Goal: Transaction & Acquisition: Subscribe to service/newsletter

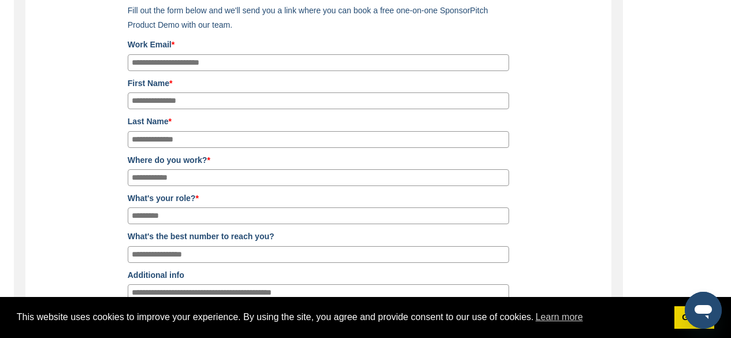
scroll to position [121, 0]
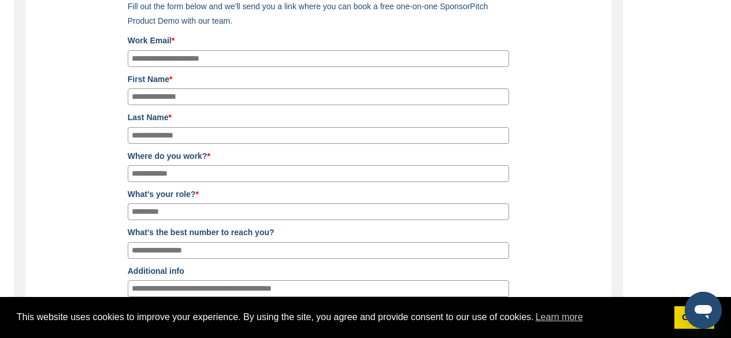
click at [384, 58] on input "Work Email *" at bounding box center [318, 58] width 381 height 17
type input "**********"
type input "****"
type input "*****"
type input "*"
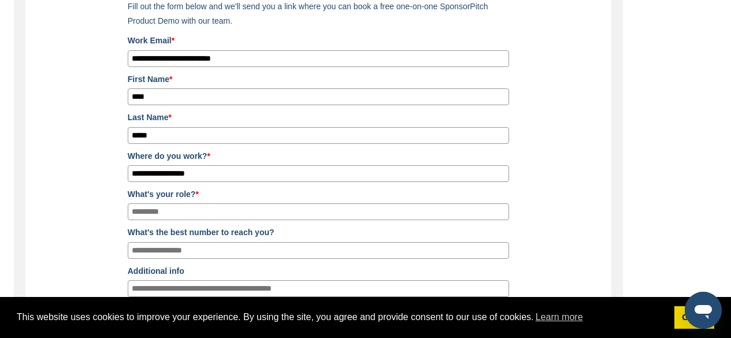
type input "**********"
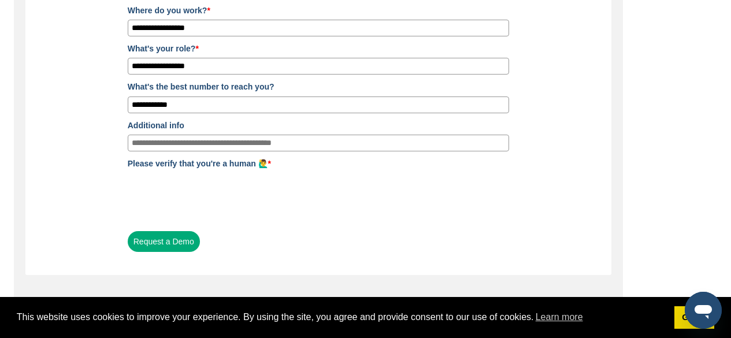
scroll to position [285, 0]
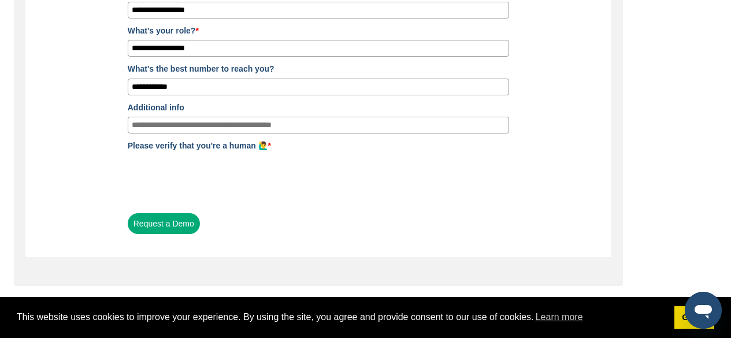
click at [165, 231] on button "Request a Demo" at bounding box center [164, 223] width 72 height 21
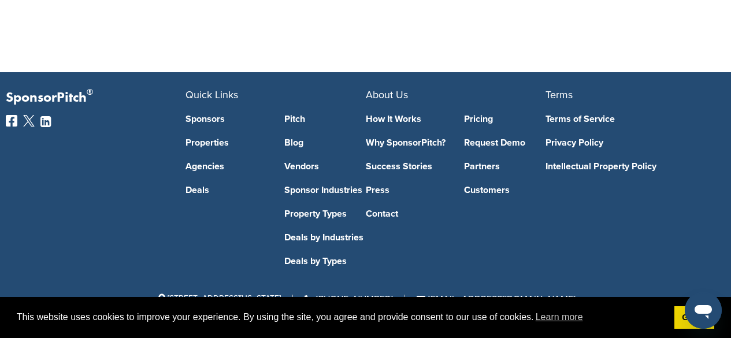
scroll to position [0, 0]
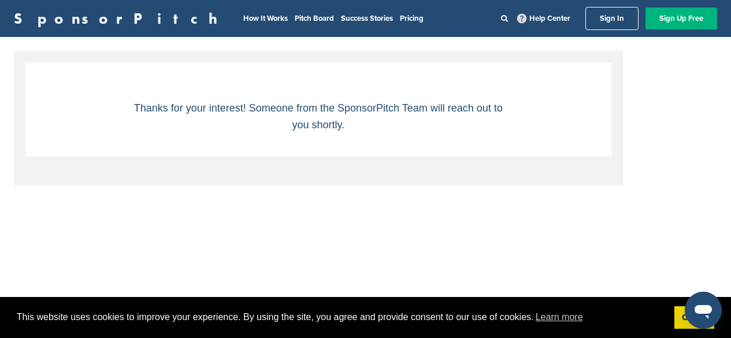
click at [686, 21] on link "Sign Up Free" at bounding box center [681, 19] width 72 height 22
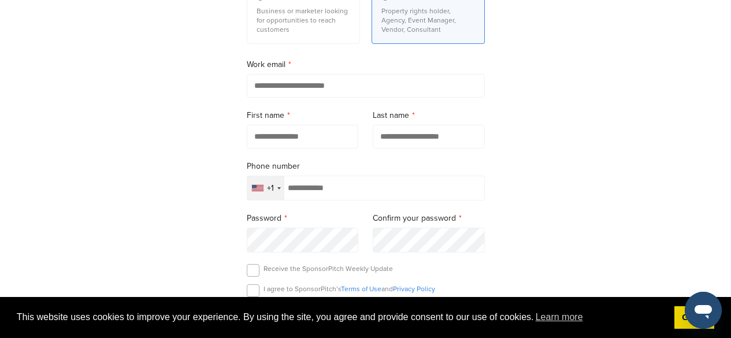
scroll to position [163, 0]
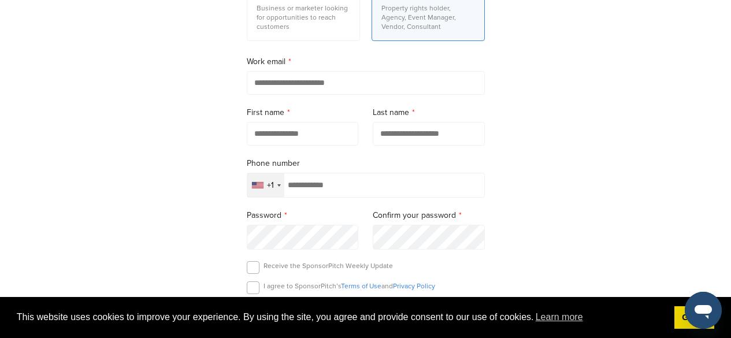
click at [380, 84] on input "email" at bounding box center [366, 83] width 238 height 24
type input "**********"
type input "****"
type input "*****"
type input "**********"
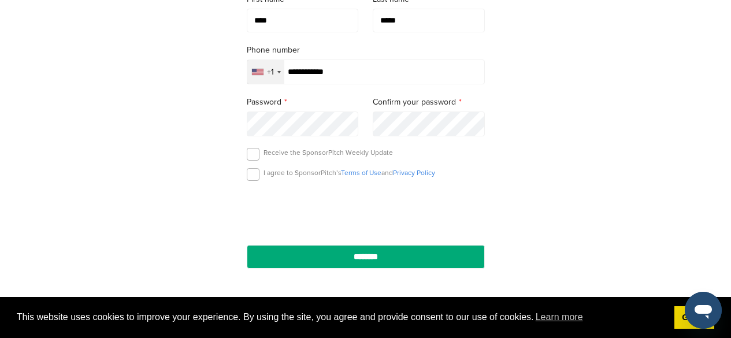
scroll to position [282, 0]
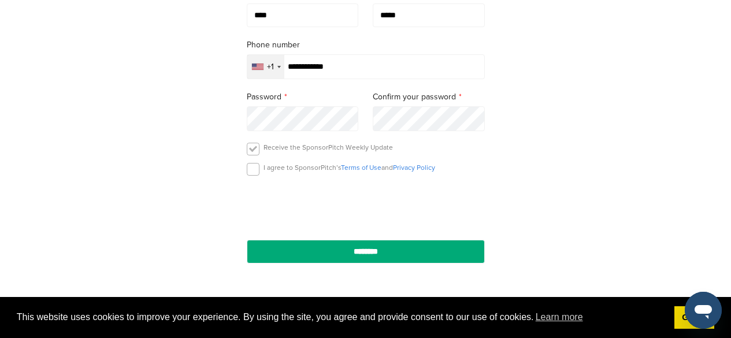
click at [250, 151] on label at bounding box center [253, 149] width 13 height 13
click at [252, 166] on label at bounding box center [253, 169] width 13 height 13
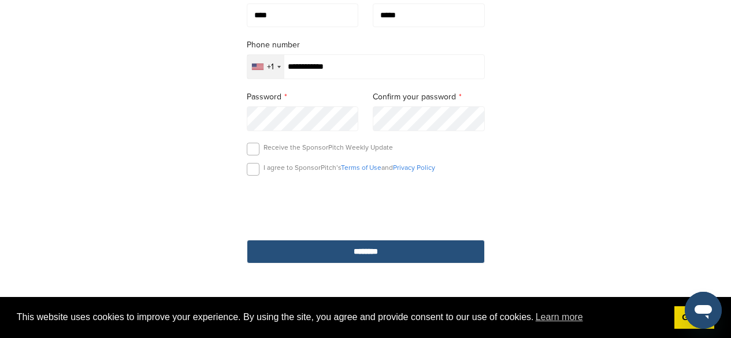
click at [354, 251] on input "********" at bounding box center [366, 252] width 238 height 24
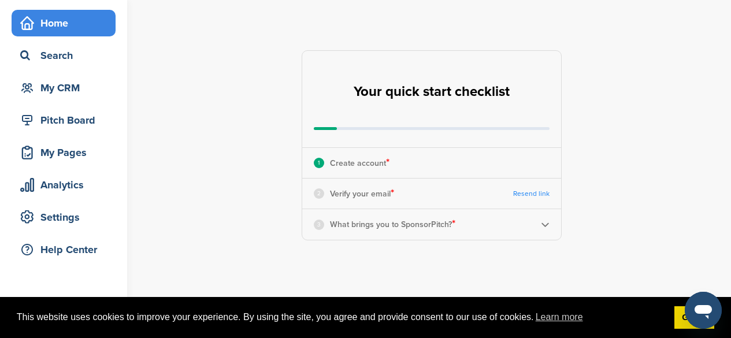
scroll to position [36, 0]
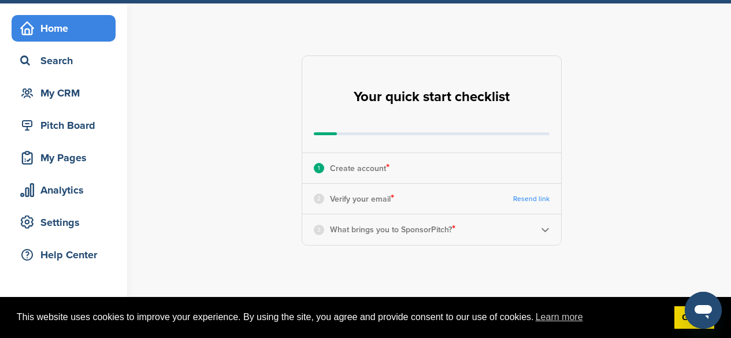
click at [359, 166] on p "Create account *" at bounding box center [360, 168] width 60 height 15
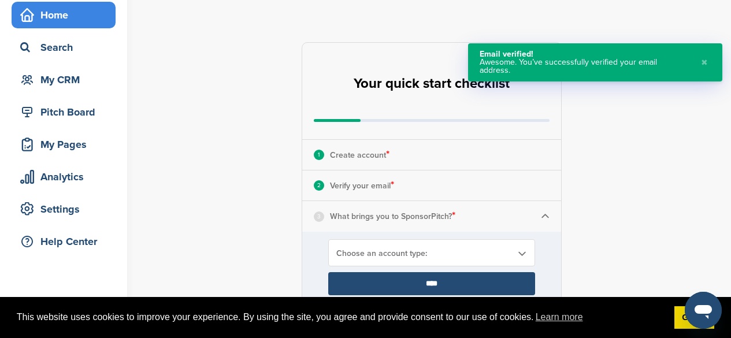
scroll to position [108, 0]
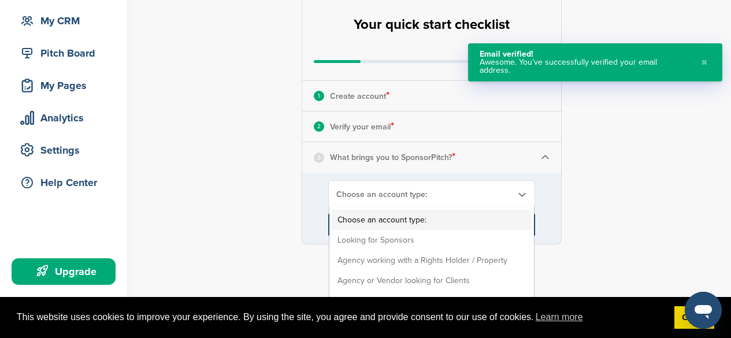
click at [463, 188] on div "Choose an account type: Choose an account type: Looking for Sponsors Agency wor…" at bounding box center [431, 193] width 207 height 27
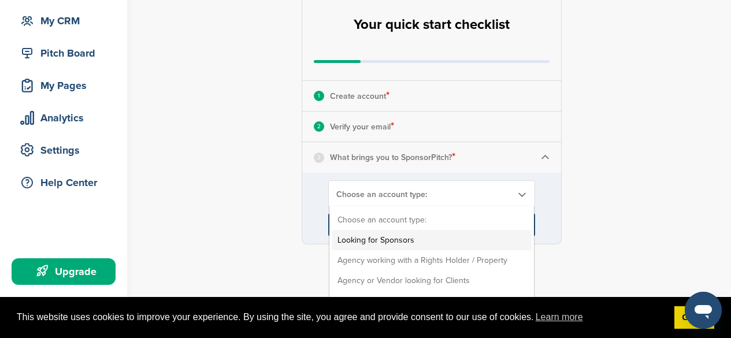
click at [449, 235] on li "Looking for Sponsors" at bounding box center [432, 240] width 200 height 20
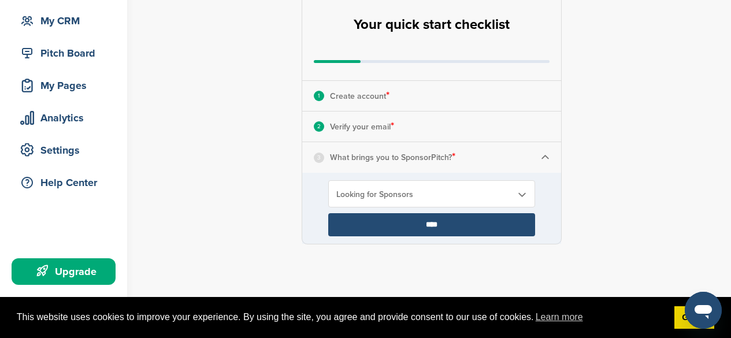
click at [445, 231] on input "****" at bounding box center [431, 224] width 207 height 23
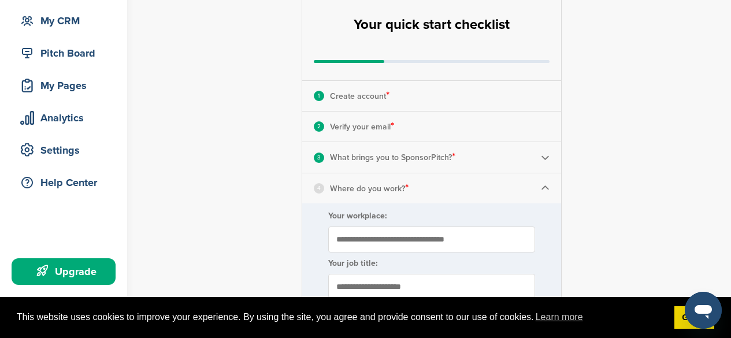
click at [445, 231] on input "Your workplace:" at bounding box center [431, 239] width 207 height 26
type input "**********"
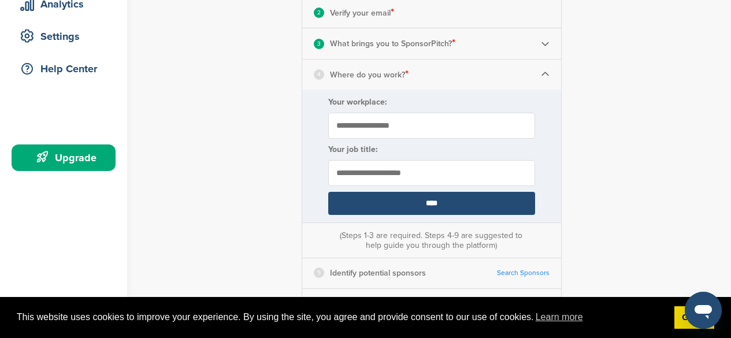
scroll to position [232, 0]
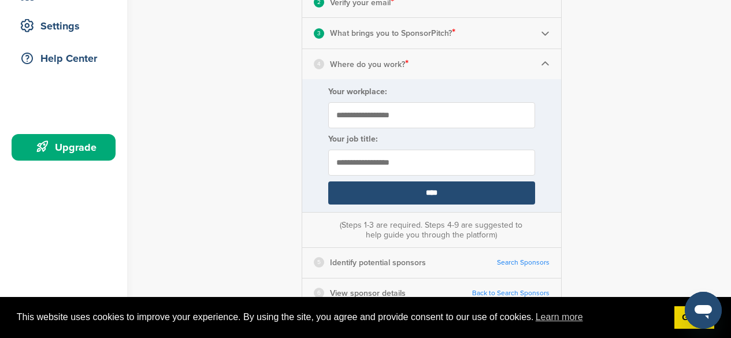
type input "**********"
click at [511, 203] on input "****" at bounding box center [431, 192] width 207 height 23
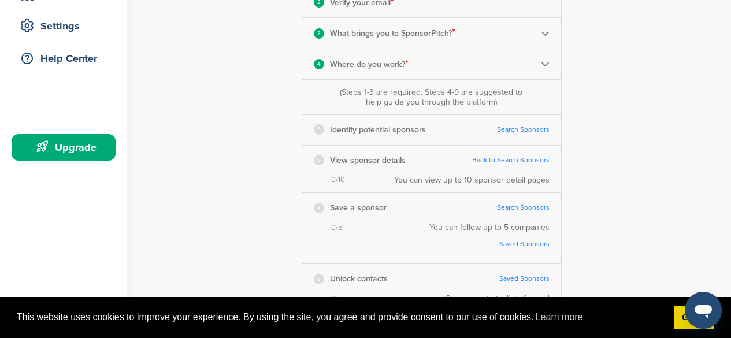
click at [528, 131] on link "Search Sponsors" at bounding box center [523, 129] width 53 height 9
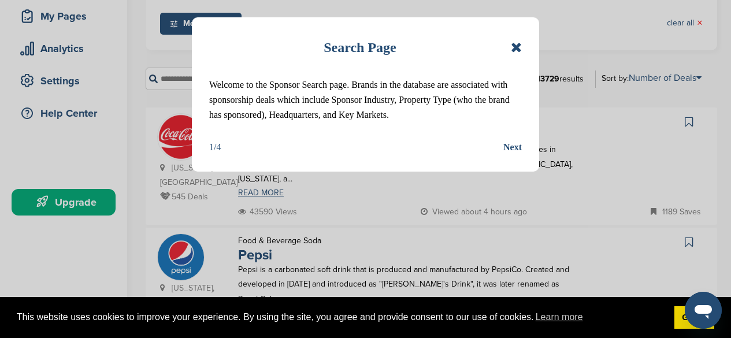
scroll to position [170, 0]
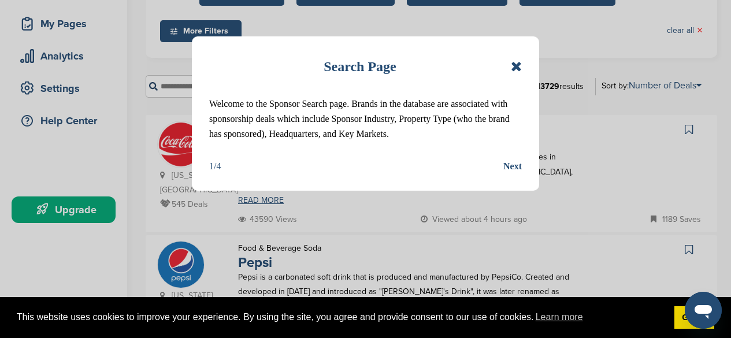
click at [512, 71] on icon at bounding box center [516, 67] width 11 height 14
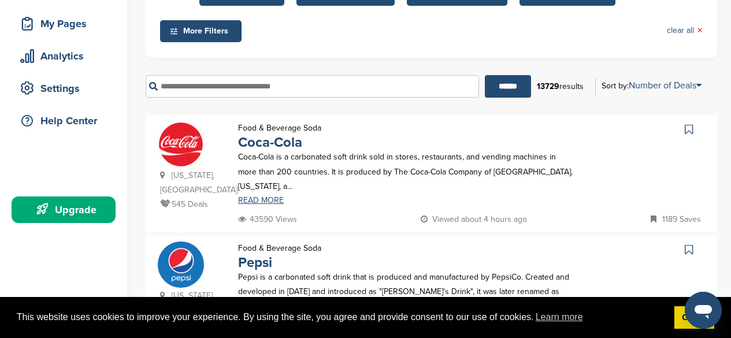
click at [354, 84] on input "text" at bounding box center [312, 86] width 333 height 23
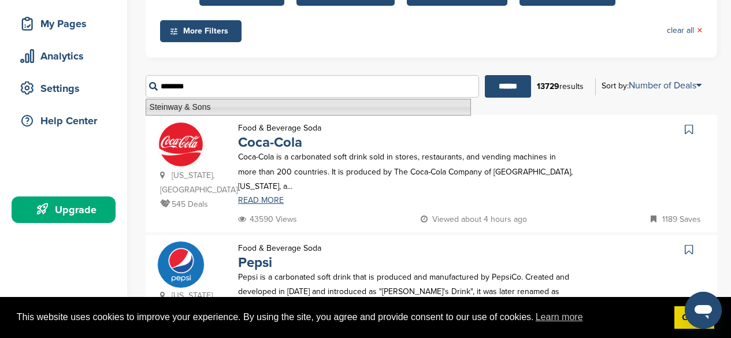
click at [343, 107] on li "Steinway & Sons" at bounding box center [308, 107] width 325 height 17
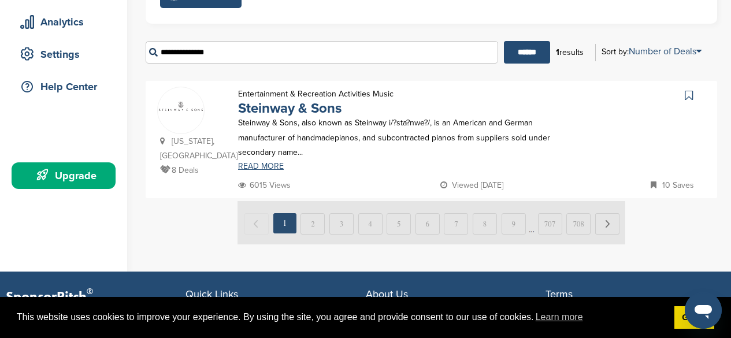
scroll to position [226, 0]
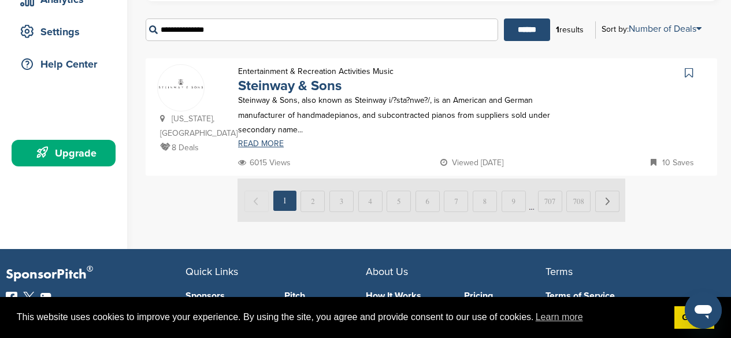
type input "**********"
click at [692, 73] on icon at bounding box center [689, 73] width 8 height 12
click at [266, 147] on link "READ MORE" at bounding box center [406, 144] width 336 height 8
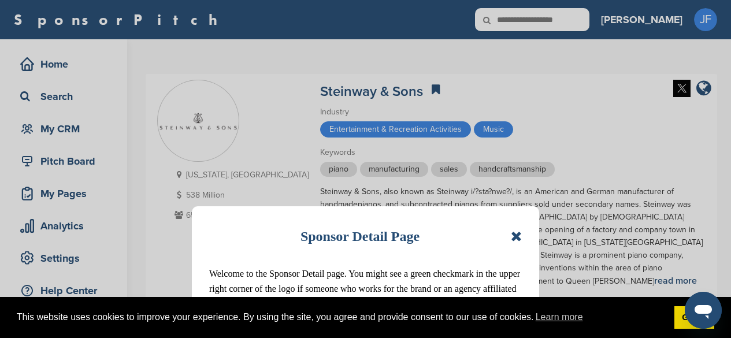
click at [518, 239] on icon at bounding box center [516, 236] width 11 height 14
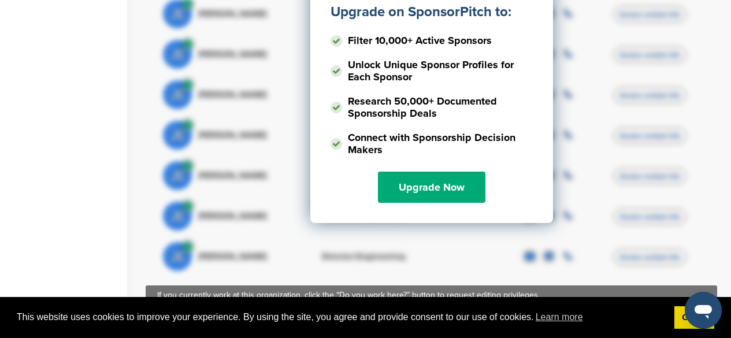
scroll to position [768, 0]
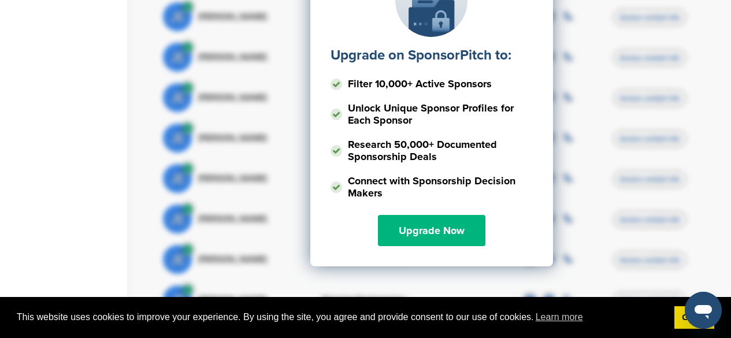
click at [462, 222] on link "Upgrade Now" at bounding box center [431, 230] width 107 height 31
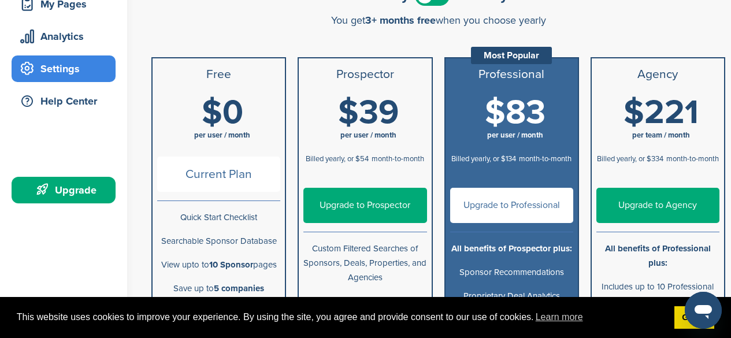
scroll to position [189, 0]
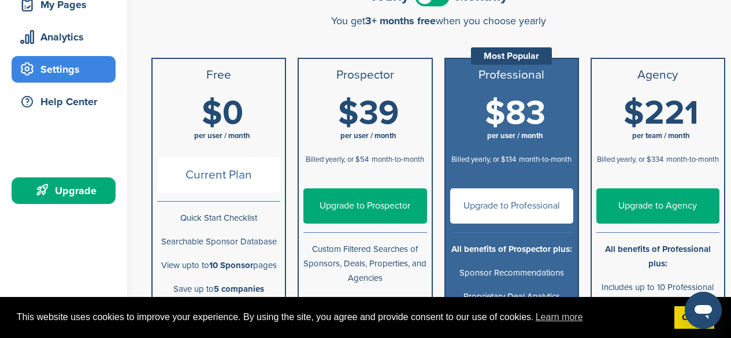
click at [544, 202] on link "Upgrade to Professional" at bounding box center [511, 205] width 123 height 35
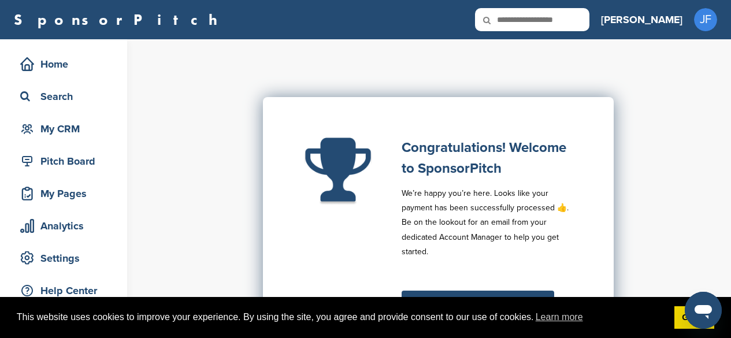
click at [514, 17] on icon at bounding box center [494, 20] width 39 height 24
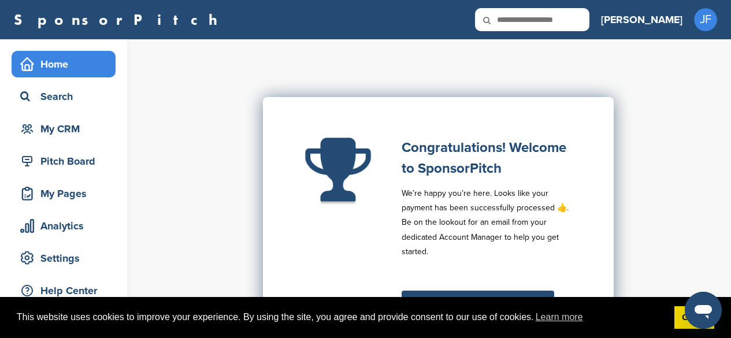
click at [62, 66] on div "Home" at bounding box center [66, 64] width 98 height 21
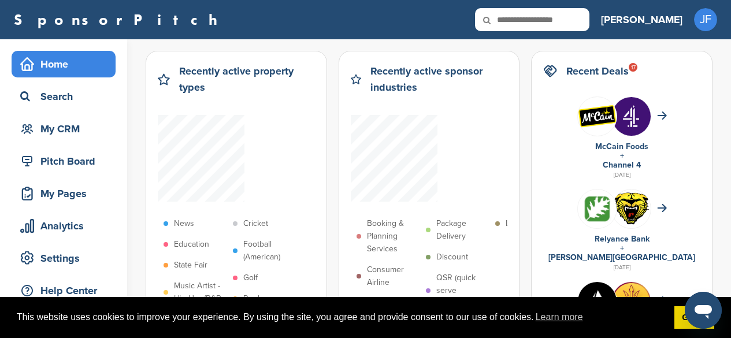
click at [589, 24] on input "text" at bounding box center [532, 19] width 114 height 23
type input "**********"
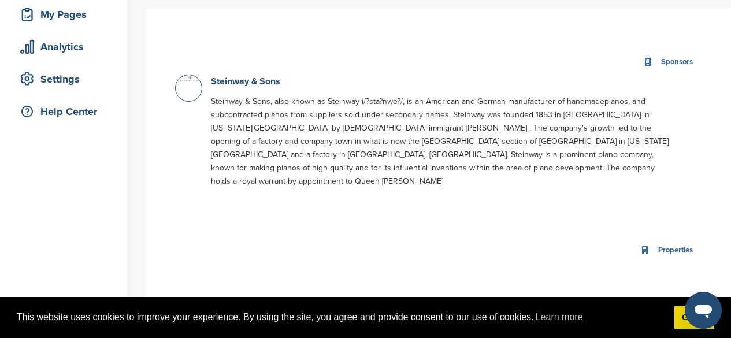
scroll to position [192, 0]
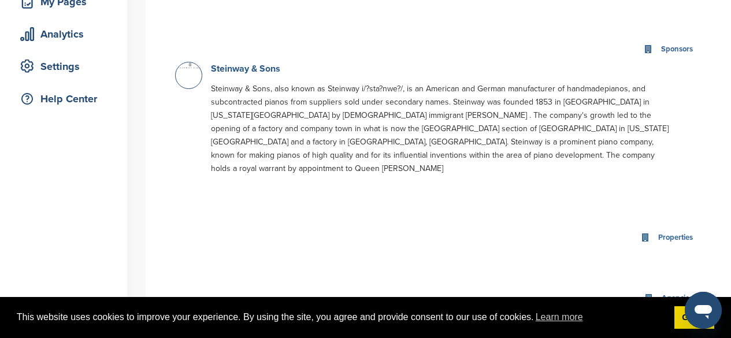
click at [257, 73] on link "Steinway & Sons" at bounding box center [245, 69] width 69 height 12
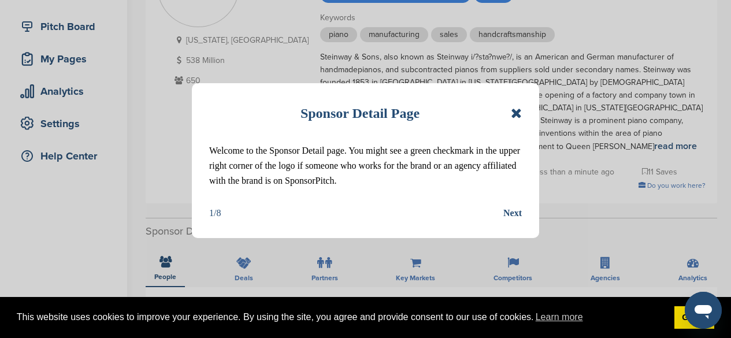
scroll to position [139, 0]
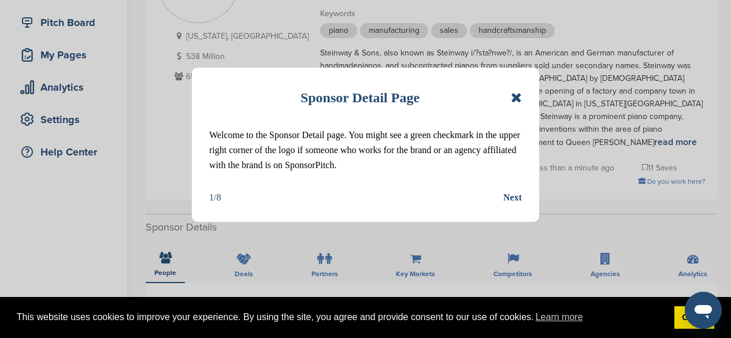
click at [512, 197] on div "Next" at bounding box center [512, 197] width 18 height 15
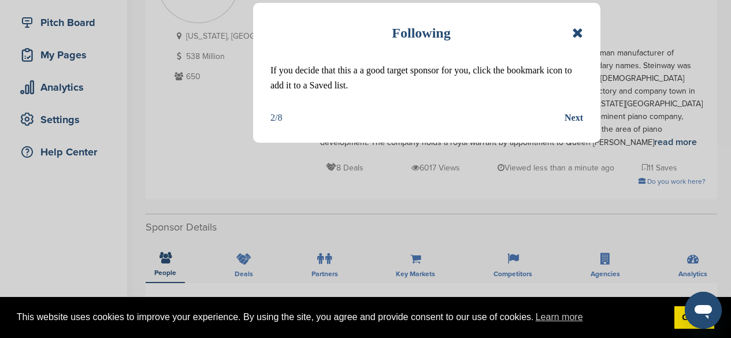
click at [573, 116] on div "Next" at bounding box center [573, 117] width 18 height 15
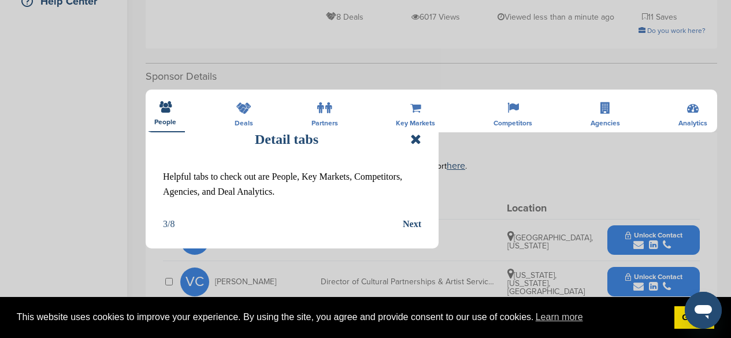
scroll to position [325, 0]
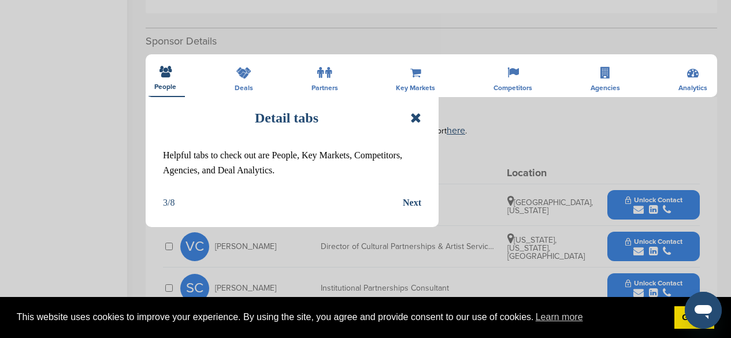
click at [410, 204] on div "Next" at bounding box center [412, 202] width 18 height 15
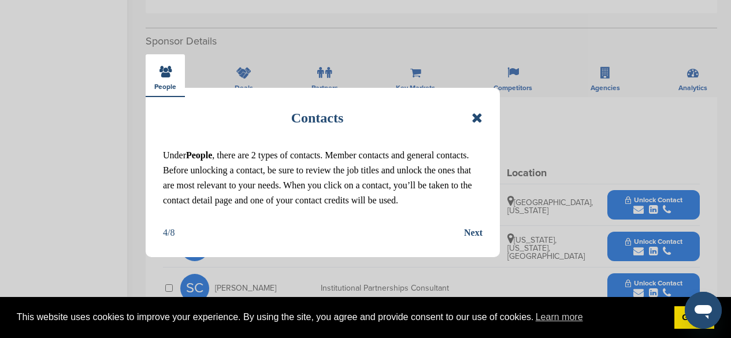
click at [469, 233] on div "Next" at bounding box center [473, 232] width 18 height 15
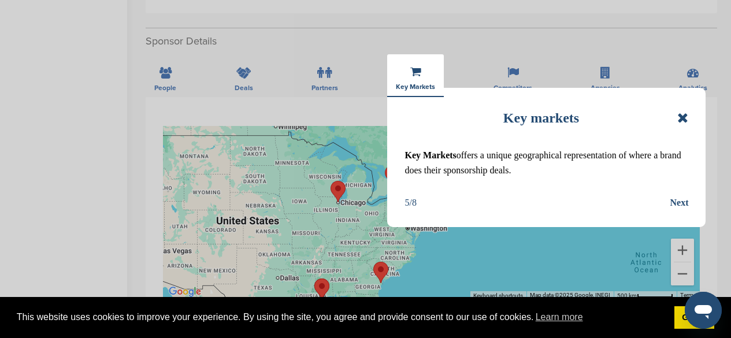
click at [677, 203] on div "Next" at bounding box center [679, 202] width 18 height 15
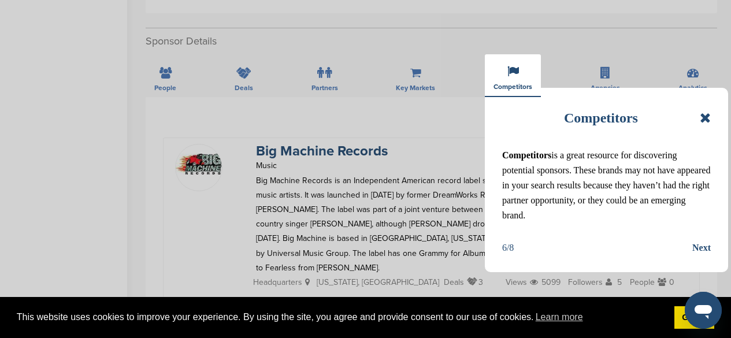
click at [705, 243] on div "Next" at bounding box center [701, 247] width 18 height 15
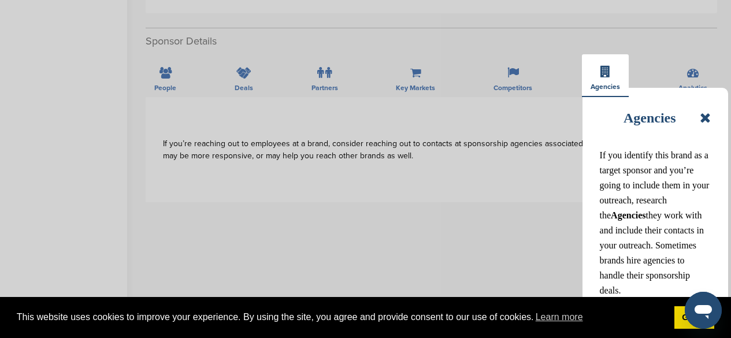
click at [701, 116] on icon at bounding box center [705, 118] width 11 height 14
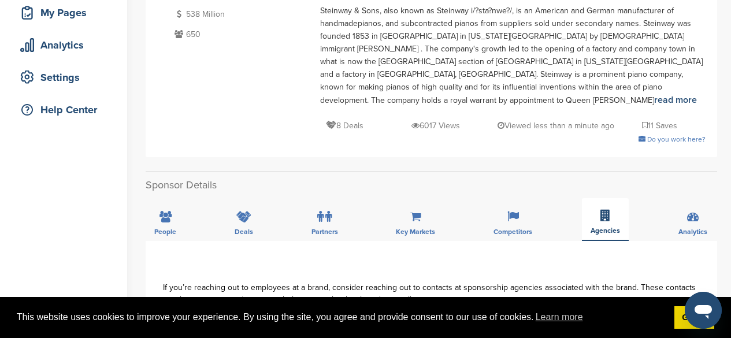
scroll to position [207, 0]
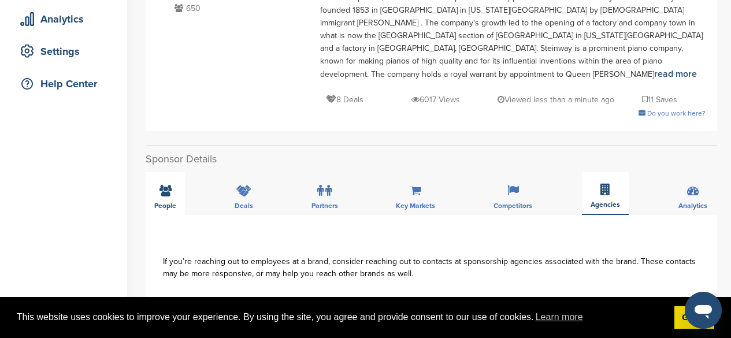
click at [164, 185] on icon at bounding box center [165, 191] width 12 height 12
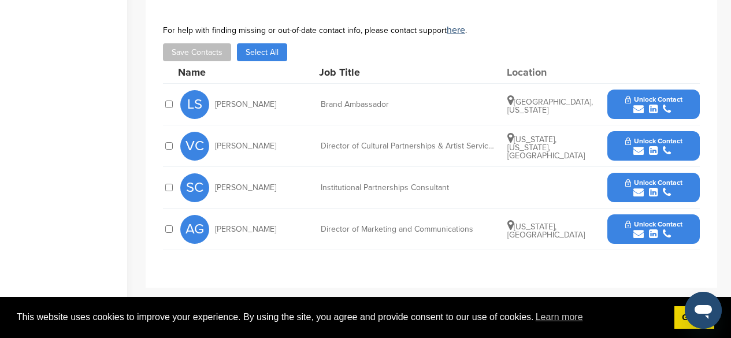
scroll to position [436, 0]
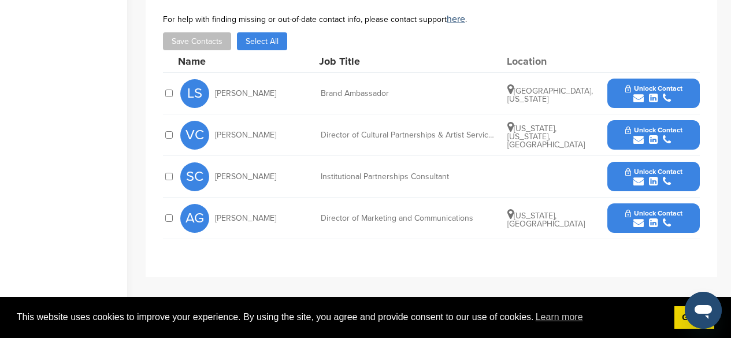
click at [640, 218] on icon "submit" at bounding box center [638, 223] width 10 height 10
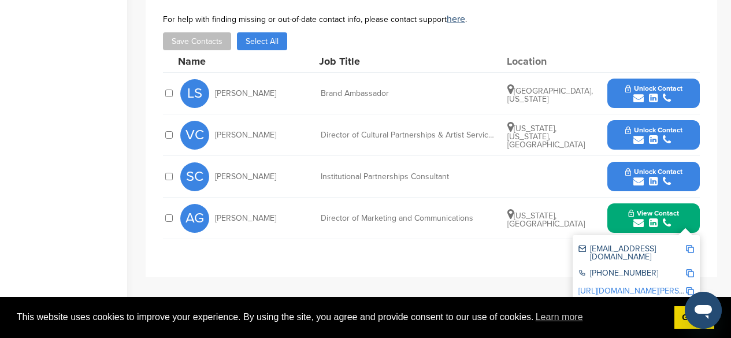
click at [690, 245] on img at bounding box center [690, 249] width 8 height 8
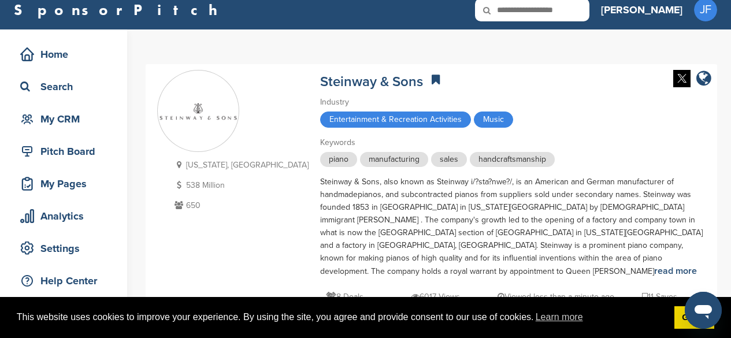
scroll to position [0, 0]
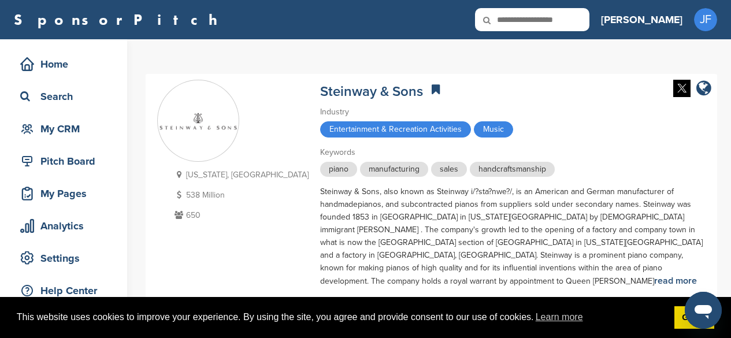
click at [514, 18] on icon at bounding box center [494, 20] width 39 height 24
click at [588, 19] on input "text" at bounding box center [532, 19] width 114 height 23
type input "******"
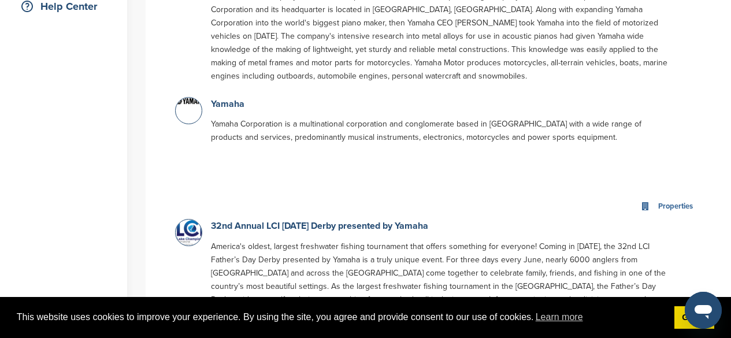
scroll to position [293, 0]
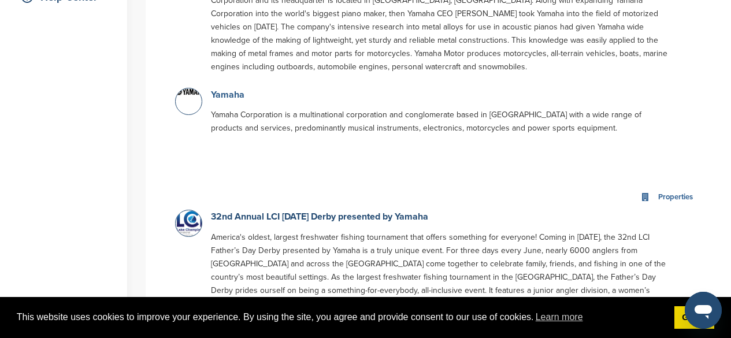
click at [223, 97] on link "Yamaha" at bounding box center [228, 95] width 34 height 12
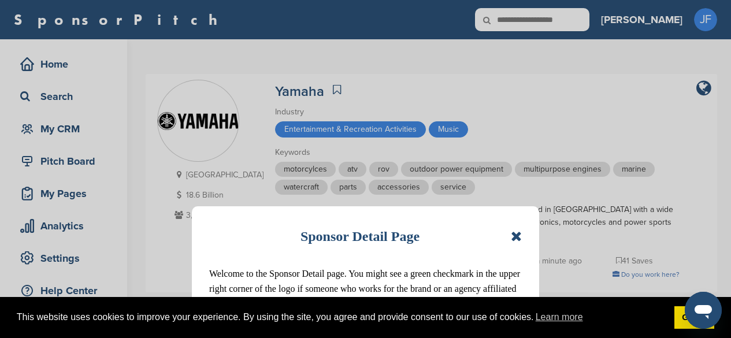
click at [517, 233] on icon at bounding box center [516, 236] width 11 height 14
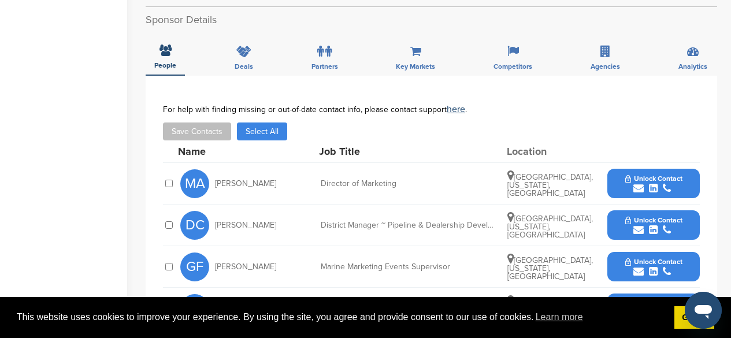
scroll to position [299, 0]
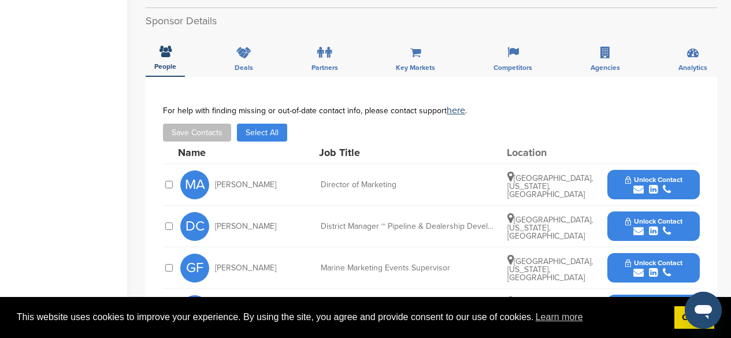
click at [653, 182] on span "Unlock Contact" at bounding box center [653, 180] width 57 height 8
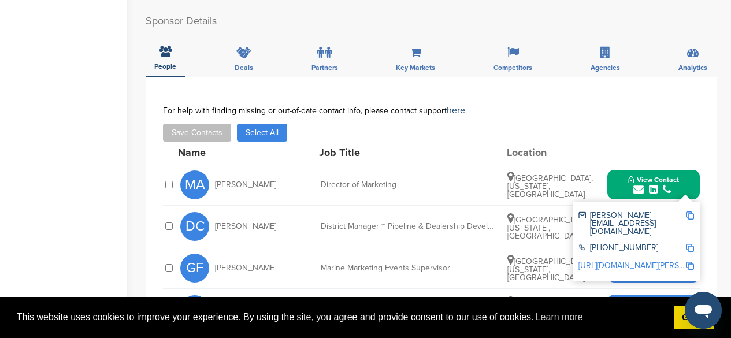
click at [627, 261] on link "https://www.linkedin.com/in/mark-anderson-b5908b12" at bounding box center [648, 266] width 141 height 10
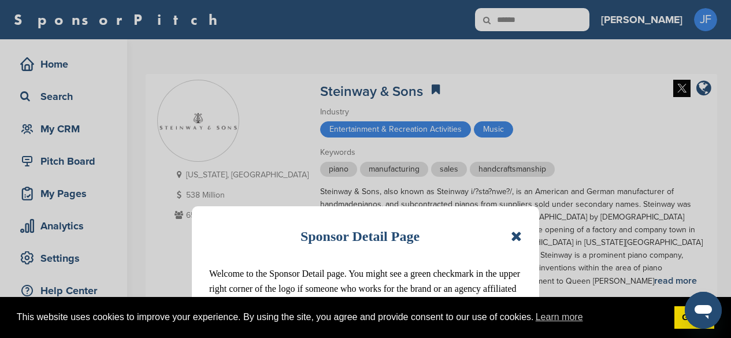
click at [519, 239] on icon at bounding box center [516, 236] width 11 height 14
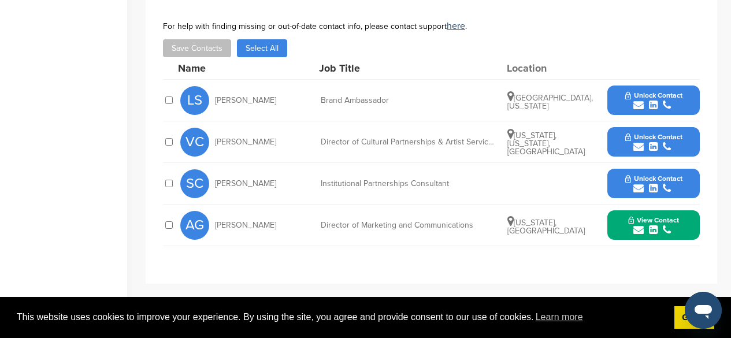
scroll to position [430, 0]
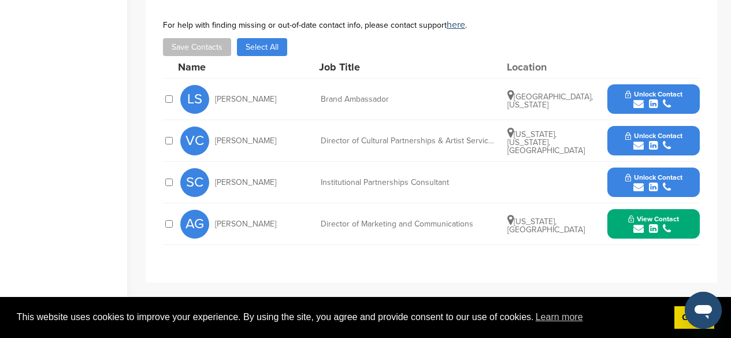
click at [653, 224] on icon "submit" at bounding box center [653, 229] width 9 height 10
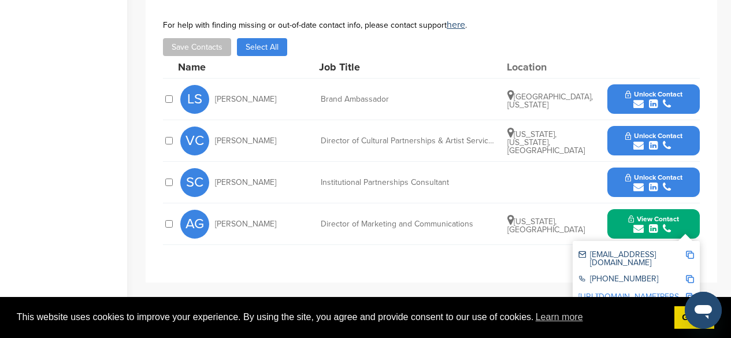
click at [649, 292] on link "https://www.linkedin.com/pub/anthony-gilroy/1/450/bb2" at bounding box center [648, 297] width 141 height 10
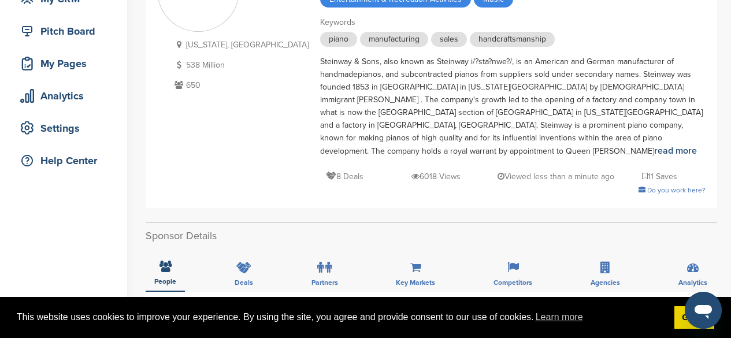
scroll to position [0, 0]
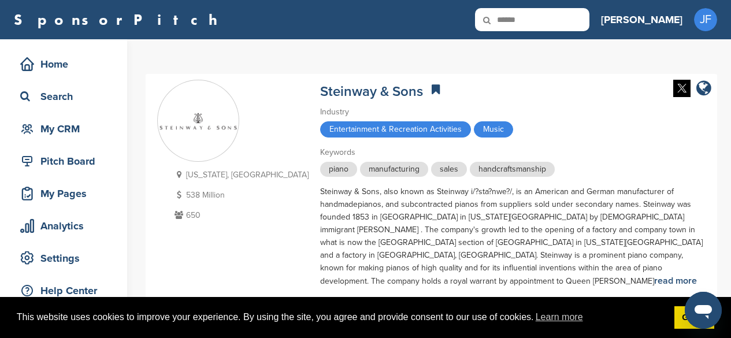
click at [589, 19] on input "******" at bounding box center [532, 19] width 114 height 23
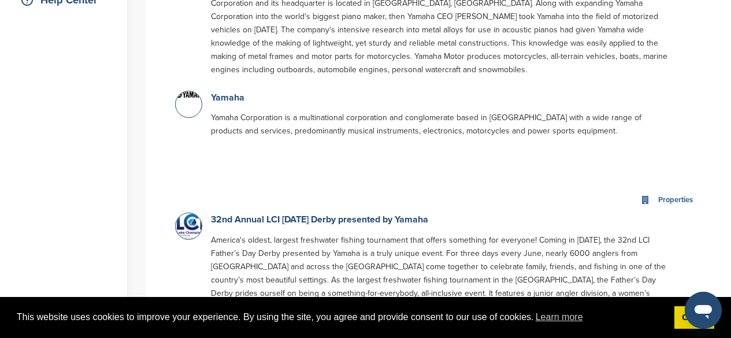
scroll to position [287, 0]
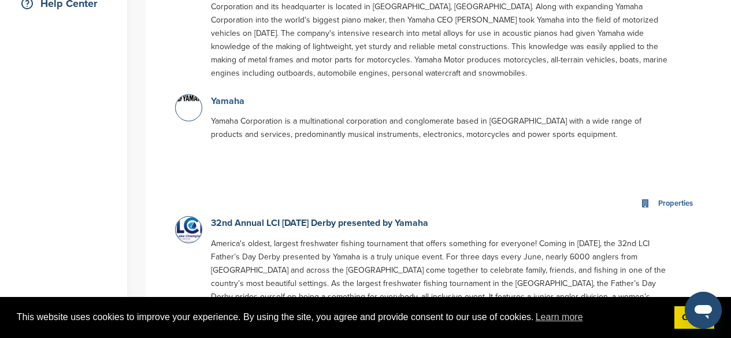
click at [234, 106] on link "Yamaha" at bounding box center [228, 101] width 34 height 12
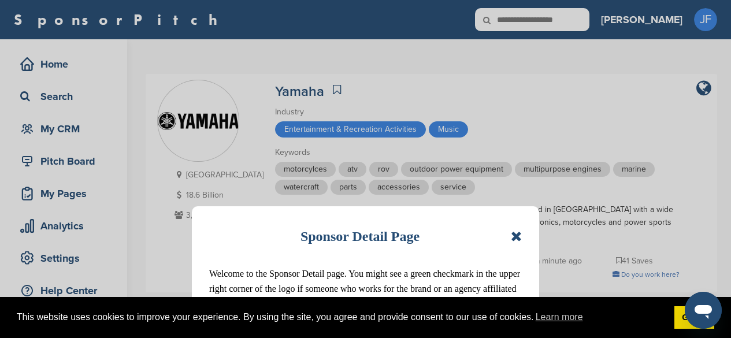
click at [515, 237] on icon at bounding box center [516, 236] width 11 height 14
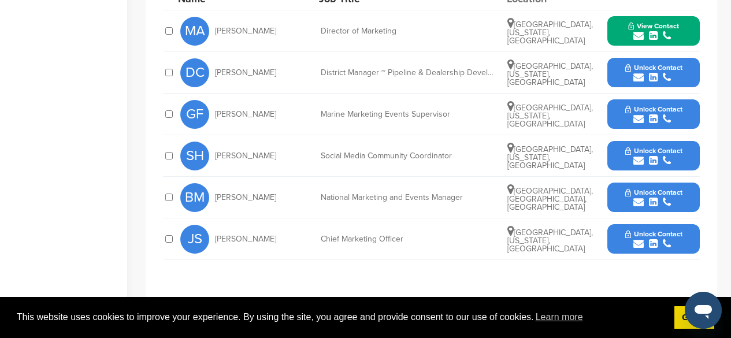
scroll to position [458, 0]
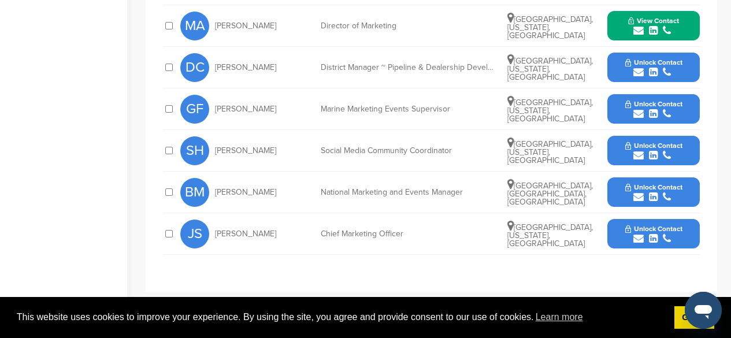
click at [653, 231] on span "Unlock Contact" at bounding box center [653, 229] width 57 height 8
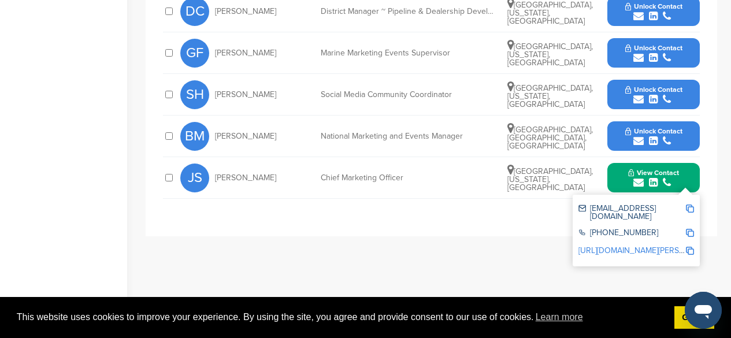
scroll to position [530, 0]
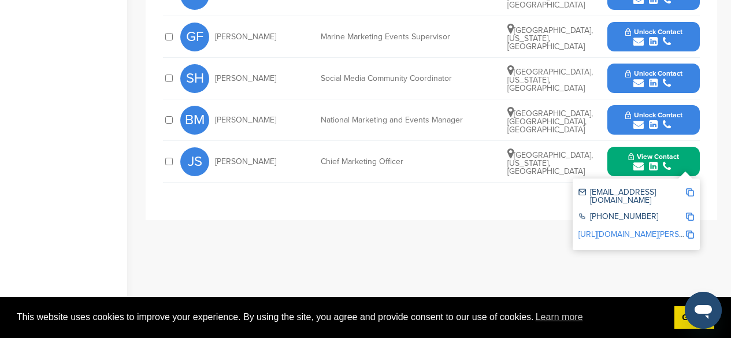
click at [635, 230] on link "https://www.linkedin.com/in/john-shalhoup-b2b46524" at bounding box center [648, 234] width 141 height 10
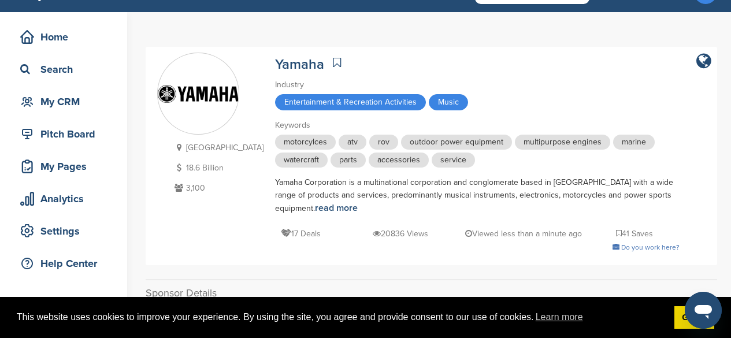
scroll to position [0, 0]
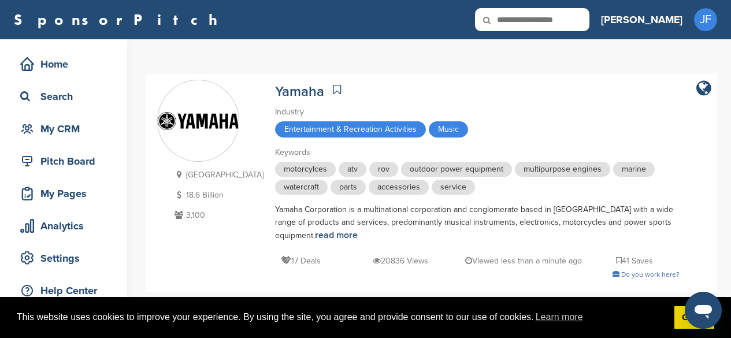
click at [582, 20] on input "text" at bounding box center [532, 19] width 114 height 23
type input "*****"
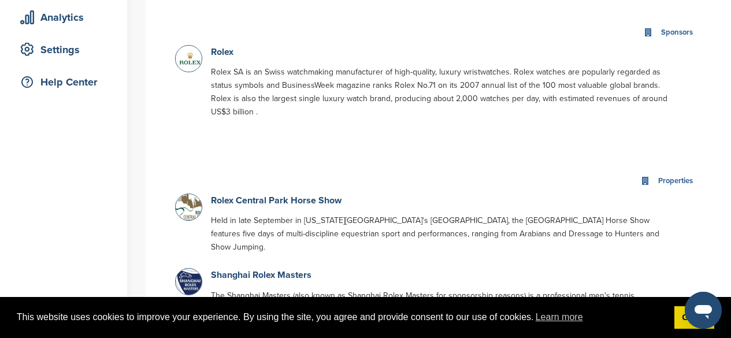
scroll to position [207, 0]
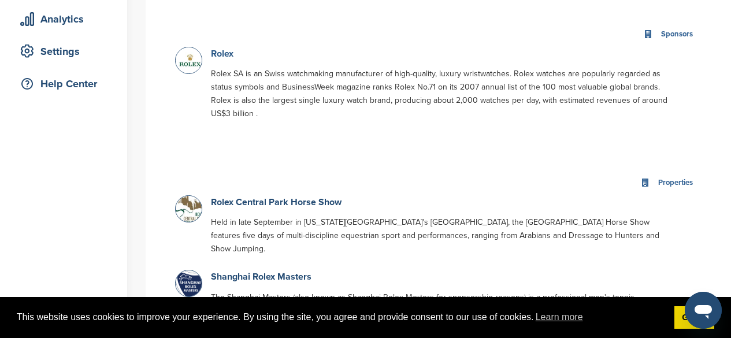
click at [221, 52] on link "Rolex" at bounding box center [222, 54] width 23 height 12
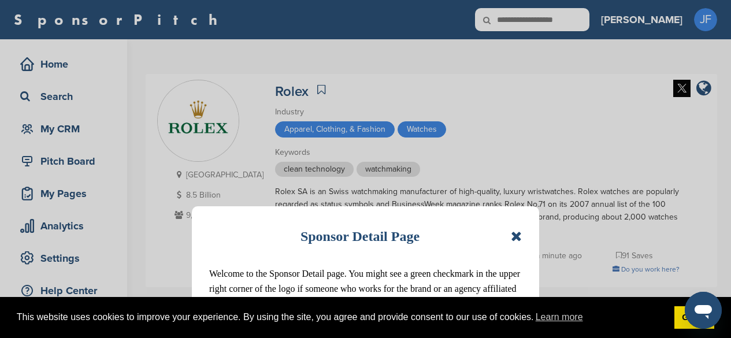
click at [514, 243] on icon at bounding box center [516, 236] width 11 height 14
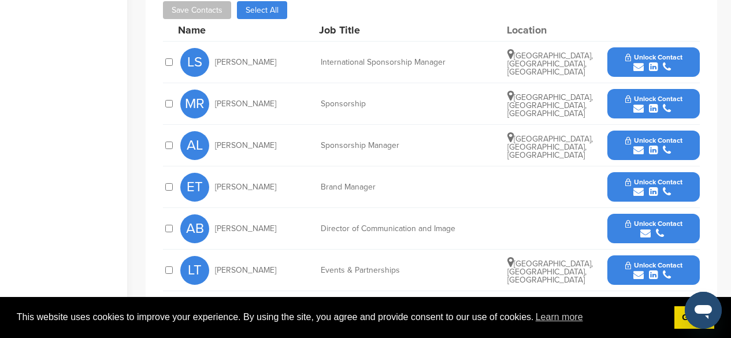
scroll to position [414, 0]
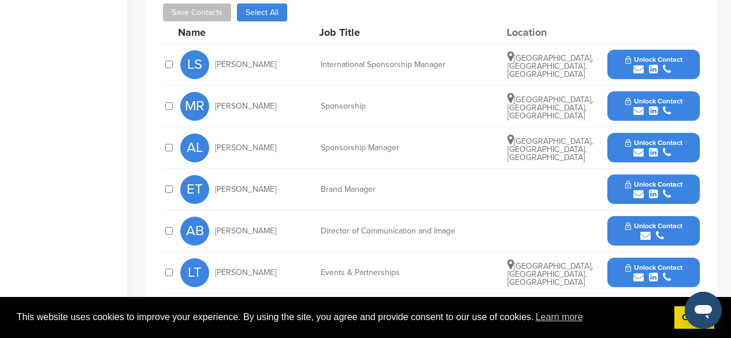
click at [648, 53] on button "Unlock Contact" at bounding box center [653, 64] width 85 height 35
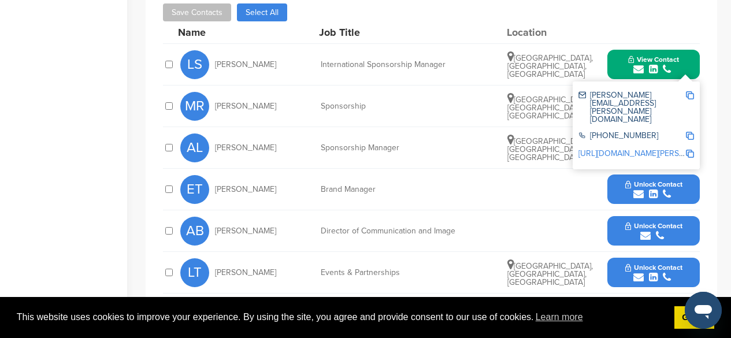
click at [625, 148] on link "http://www.linkedin.com/in/lionel-schurch-ba54b63" at bounding box center [648, 153] width 141 height 10
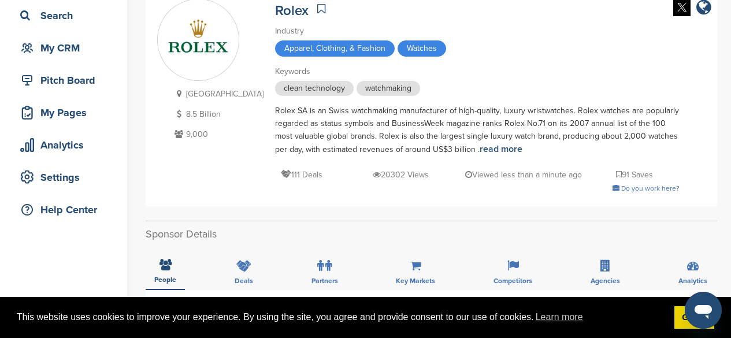
scroll to position [0, 0]
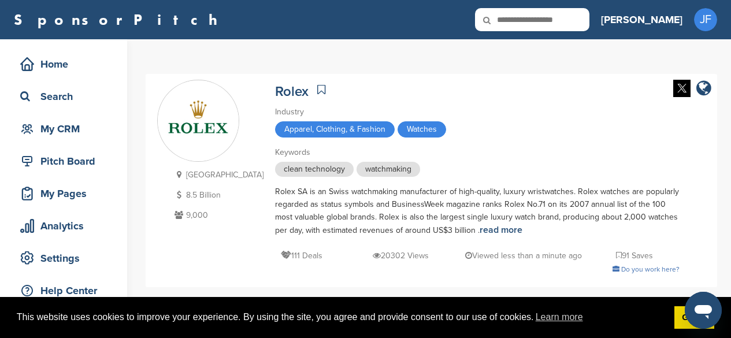
click at [514, 21] on icon at bounding box center [494, 20] width 39 height 24
click at [578, 18] on input "text" at bounding box center [532, 19] width 114 height 23
type input "******"
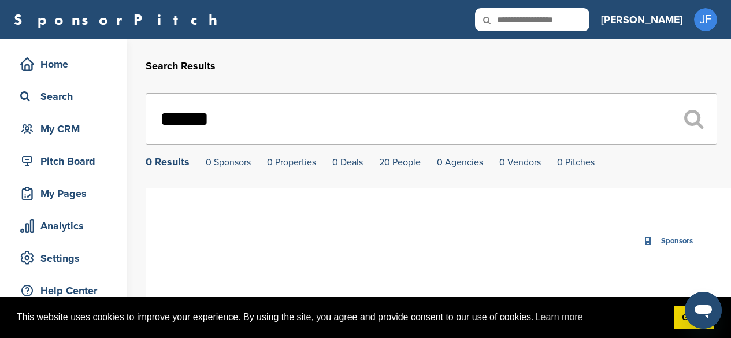
click at [589, 23] on input "text" at bounding box center [532, 19] width 114 height 23
type input "*"
type input "******"
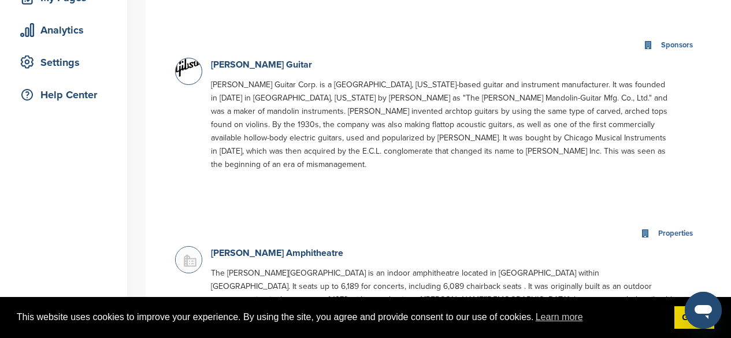
scroll to position [187, 0]
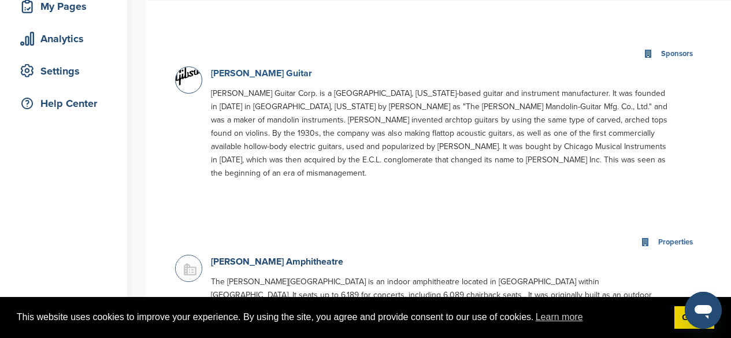
click at [224, 77] on link "[PERSON_NAME] Guitar" at bounding box center [261, 74] width 101 height 12
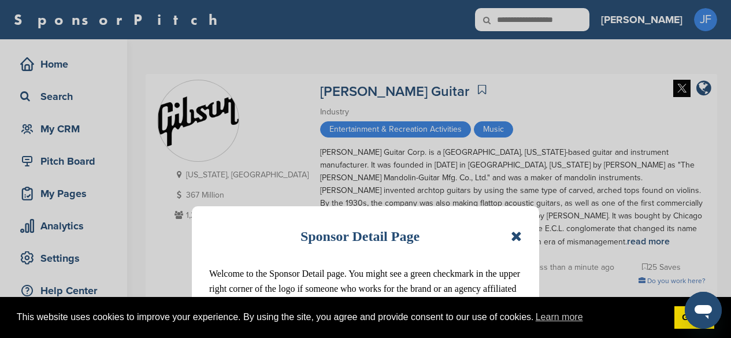
click at [514, 235] on icon at bounding box center [516, 236] width 11 height 14
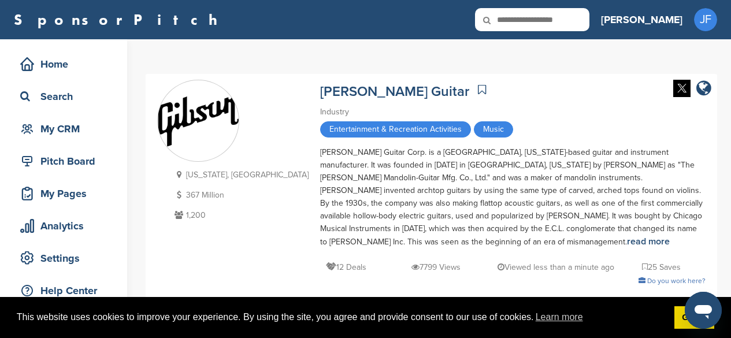
click at [589, 11] on input "text" at bounding box center [532, 19] width 114 height 23
type input "**********"
